Goal: Information Seeking & Learning: Learn about a topic

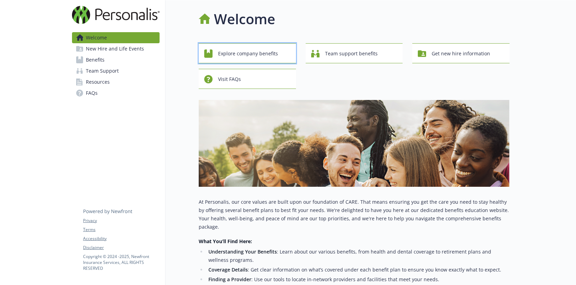
click at [257, 54] on span "Explore company benefits" at bounding box center [248, 53] width 60 height 13
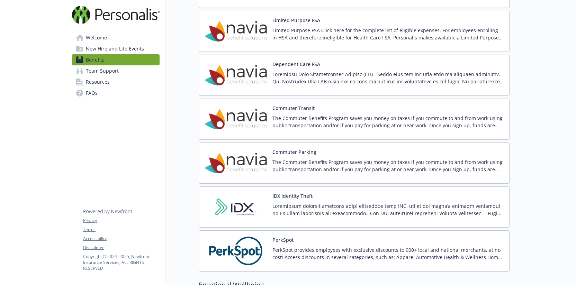
scroll to position [1153, 0]
